Goal: Information Seeking & Learning: Learn about a topic

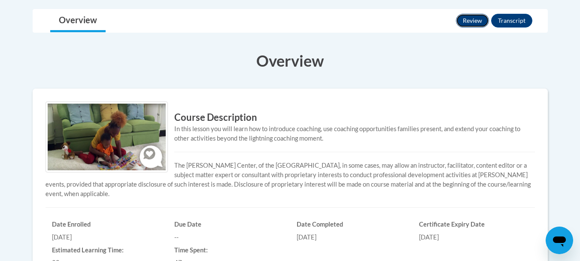
click at [470, 22] on button "Review" at bounding box center [472, 21] width 33 height 14
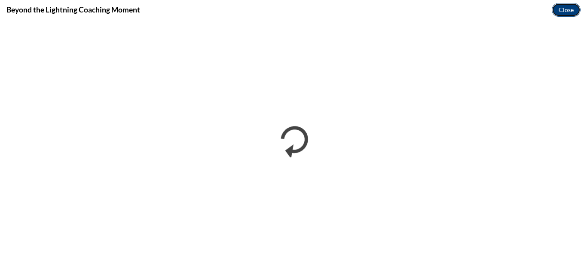
click at [563, 6] on button "Close" at bounding box center [565, 10] width 29 height 14
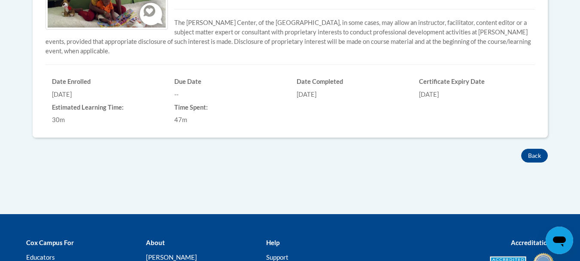
scroll to position [361, 0]
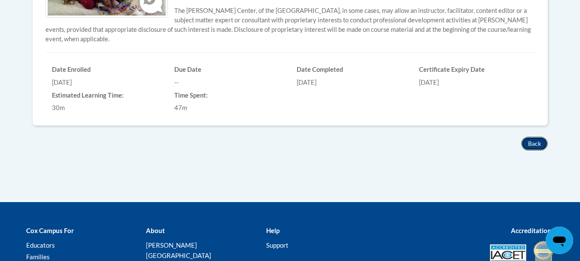
click at [529, 145] on button "Back" at bounding box center [534, 144] width 27 height 14
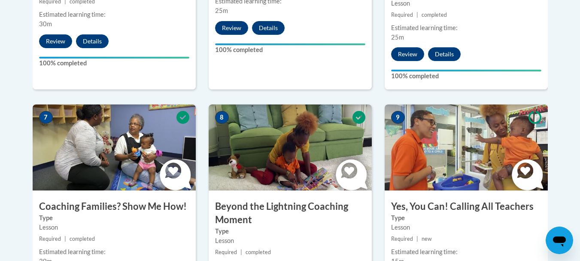
scroll to position [912, 0]
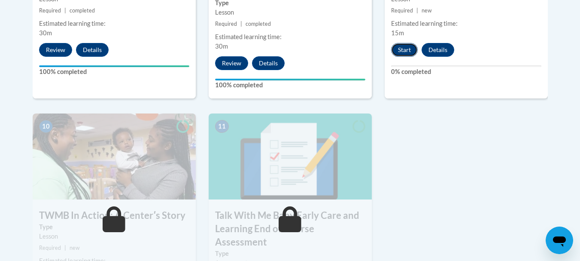
click at [401, 43] on button "Start" at bounding box center [404, 50] width 27 height 14
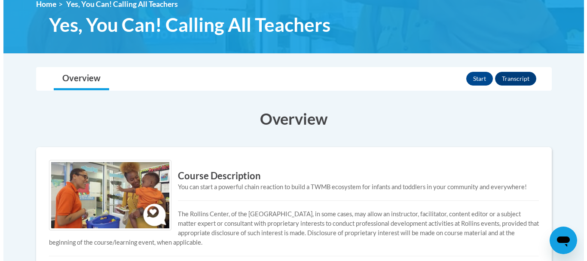
scroll to position [129, 0]
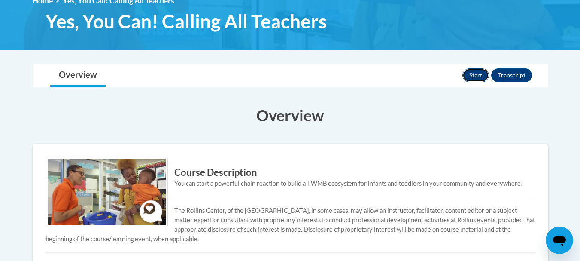
click at [475, 76] on button "Start" at bounding box center [475, 75] width 27 height 14
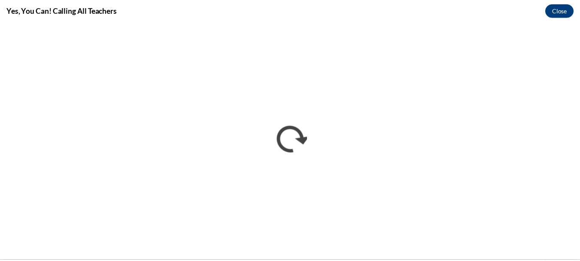
scroll to position [0, 0]
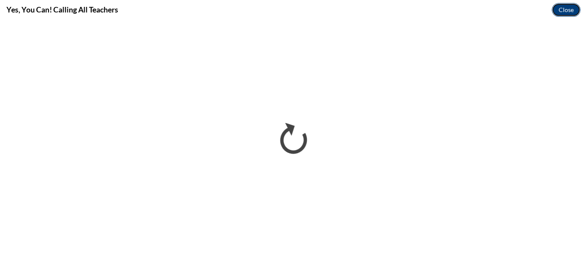
click at [567, 6] on button "Close" at bounding box center [565, 10] width 29 height 14
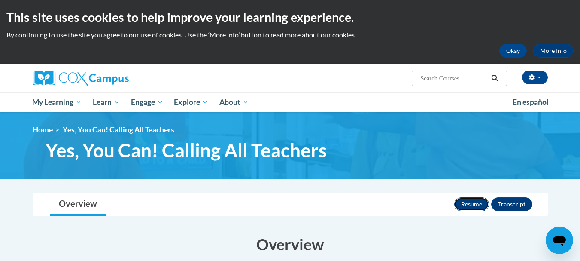
click at [471, 201] on button "Resume" at bounding box center [471, 204] width 35 height 14
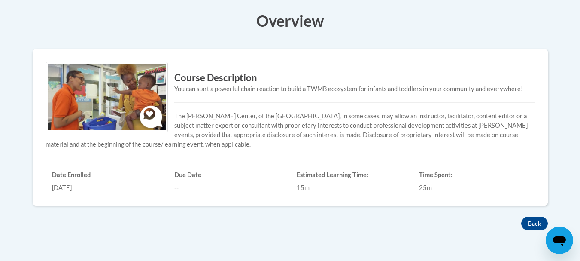
scroll to position [240, 0]
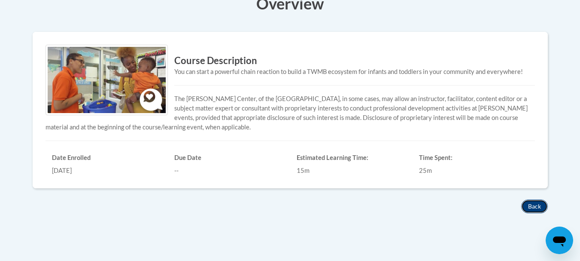
click at [535, 207] on button "Back" at bounding box center [534, 206] width 27 height 14
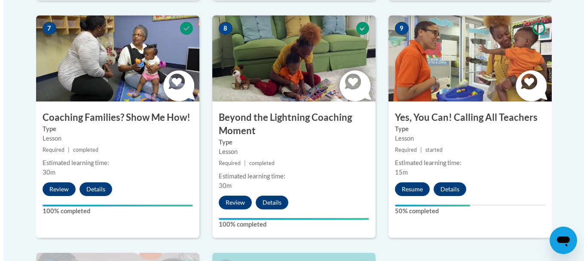
scroll to position [790, 0]
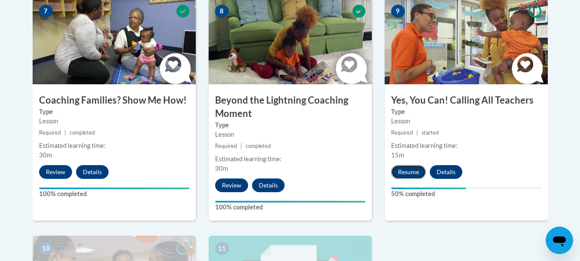
click at [414, 165] on button "Resume" at bounding box center [408, 172] width 35 height 14
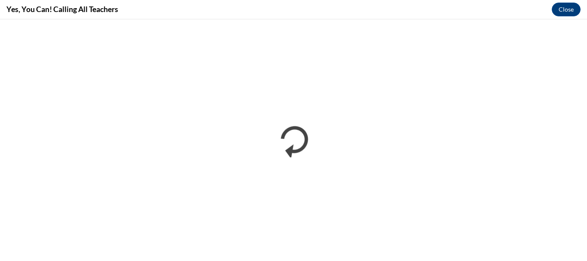
scroll to position [0, 0]
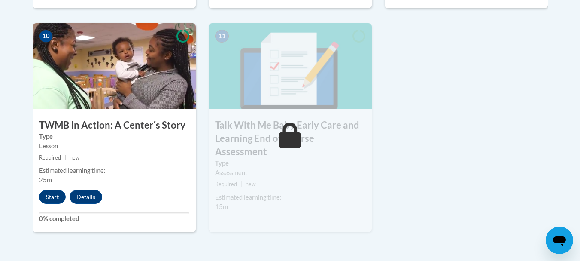
scroll to position [1006, 0]
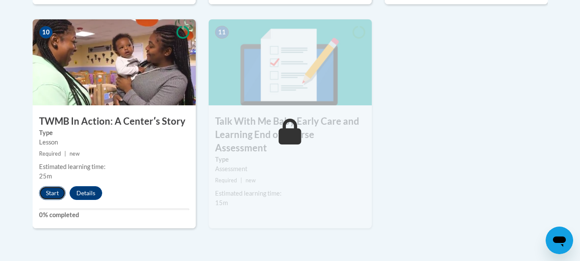
click at [48, 186] on button "Start" at bounding box center [52, 193] width 27 height 14
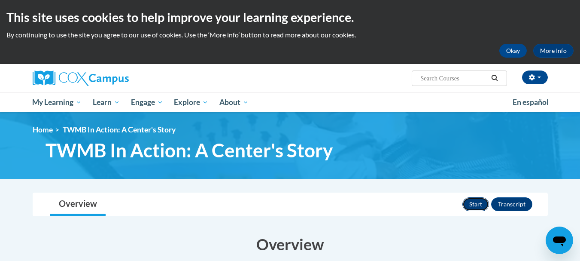
click at [475, 204] on button "Start" at bounding box center [475, 204] width 27 height 14
